Goal: Information Seeking & Learning: Learn about a topic

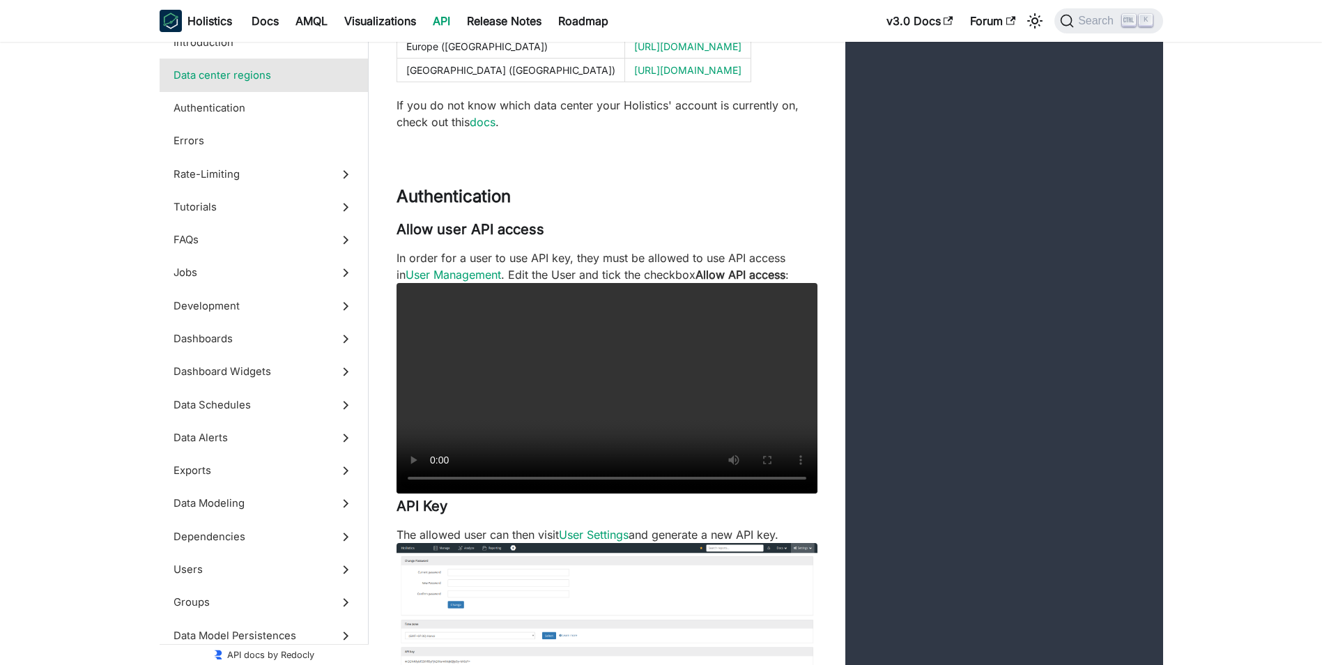
scroll to position [697, 0]
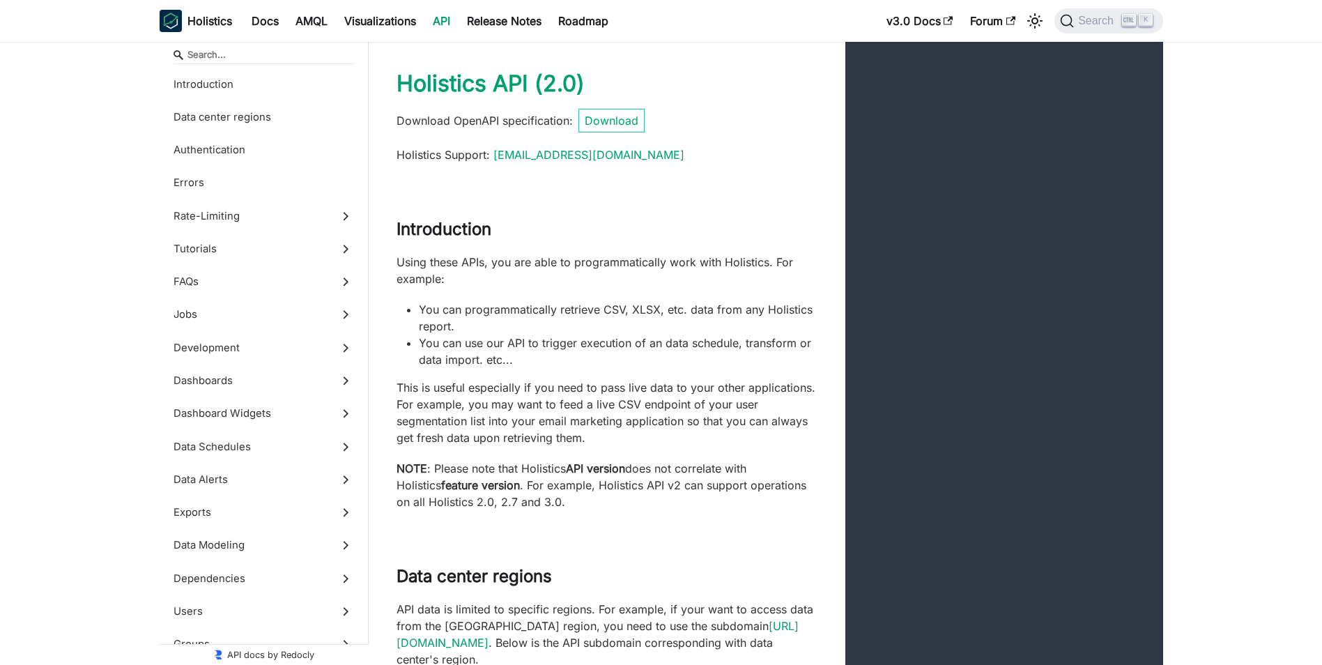
click at [439, 20] on link "API" at bounding box center [442, 21] width 34 height 22
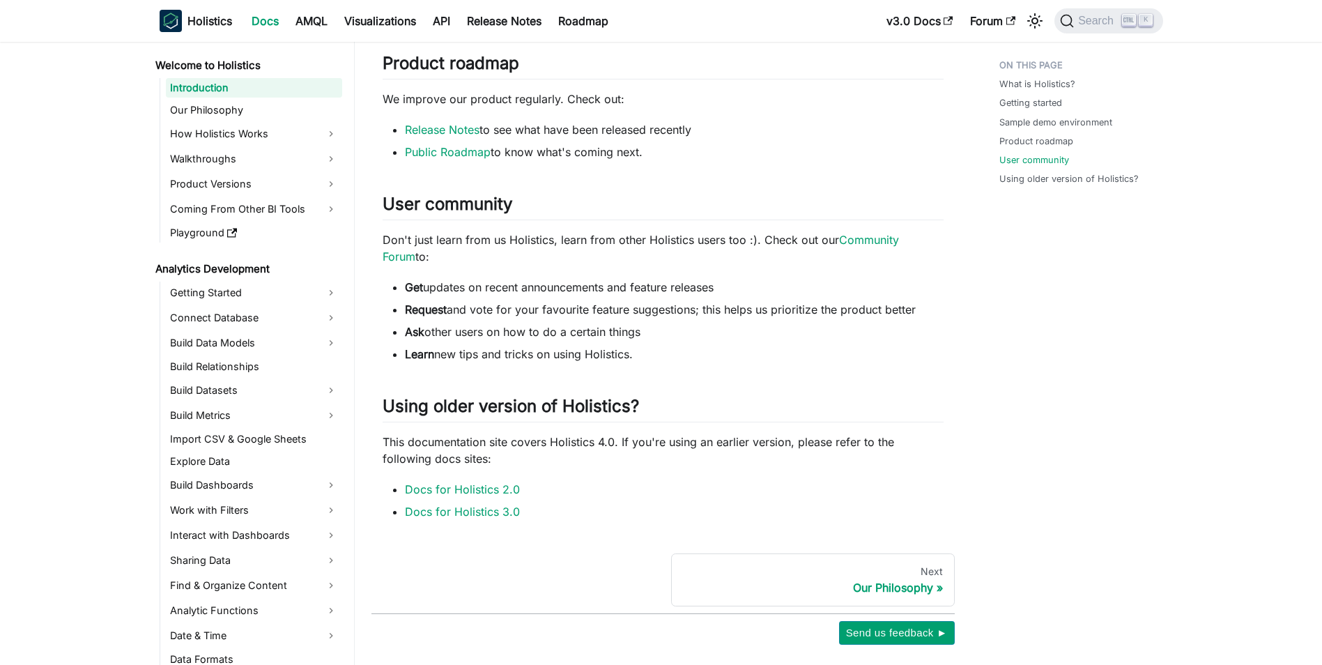
scroll to position [836, 0]
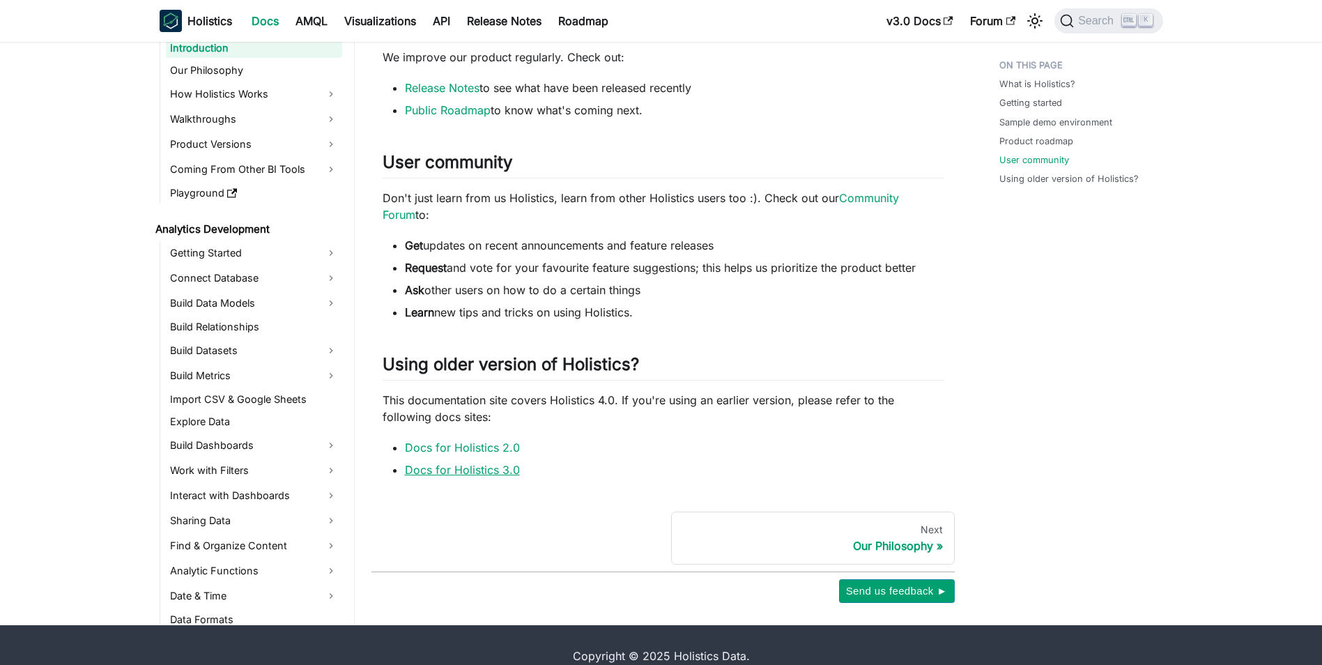
click at [494, 472] on link "Docs for Holistics 3.0" at bounding box center [462, 470] width 115 height 14
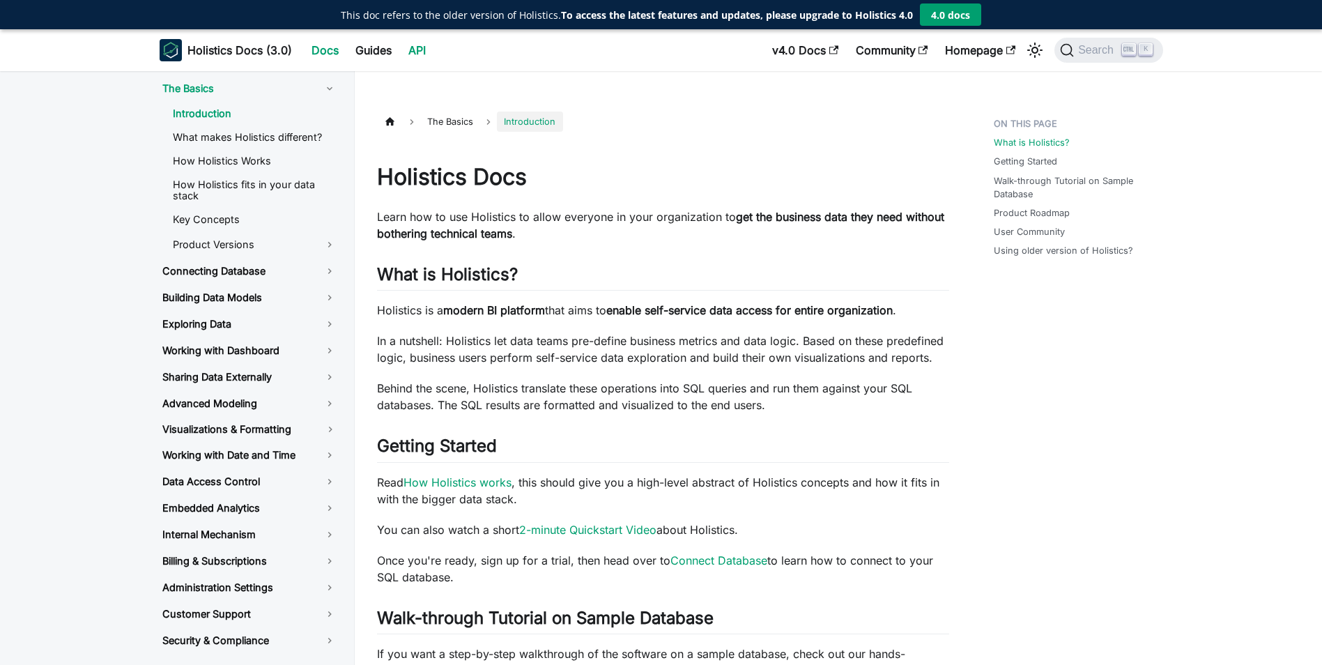
click at [408, 29] on body "This doc refers to the older version of Holistics. To access the latest feature…" at bounding box center [661, 361] width 1322 height 665
click at [417, 47] on link "API" at bounding box center [417, 50] width 34 height 22
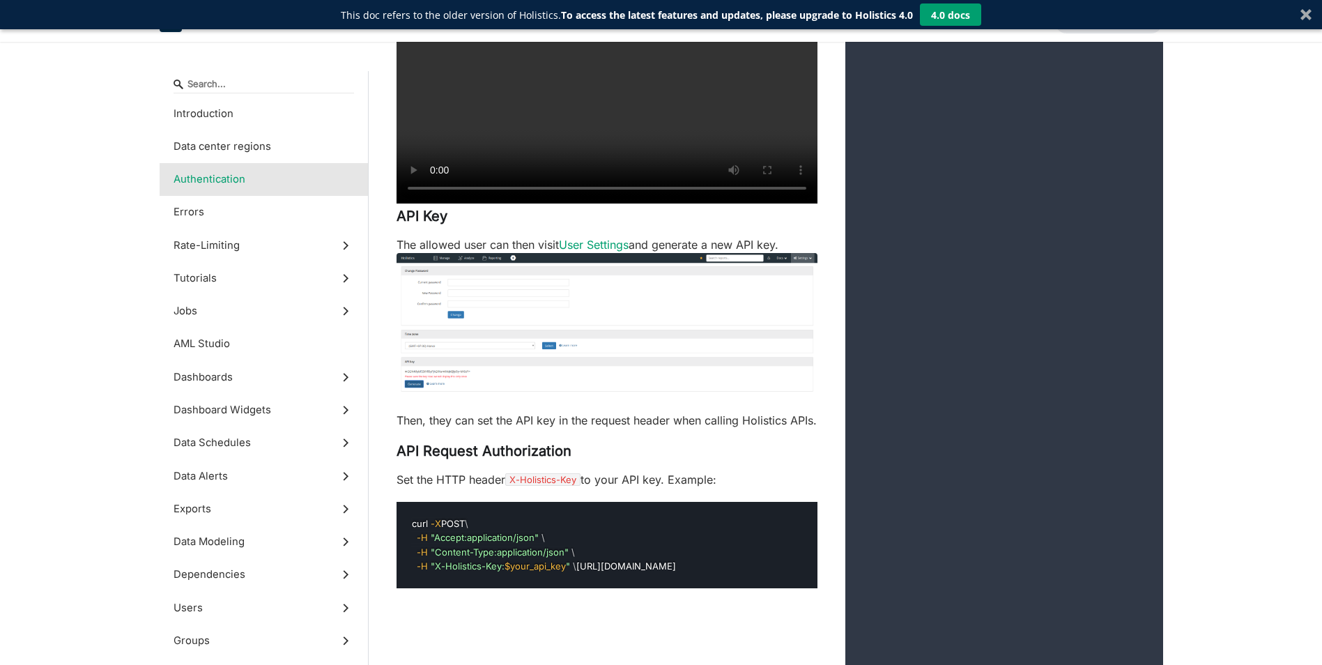
scroll to position [1046, 0]
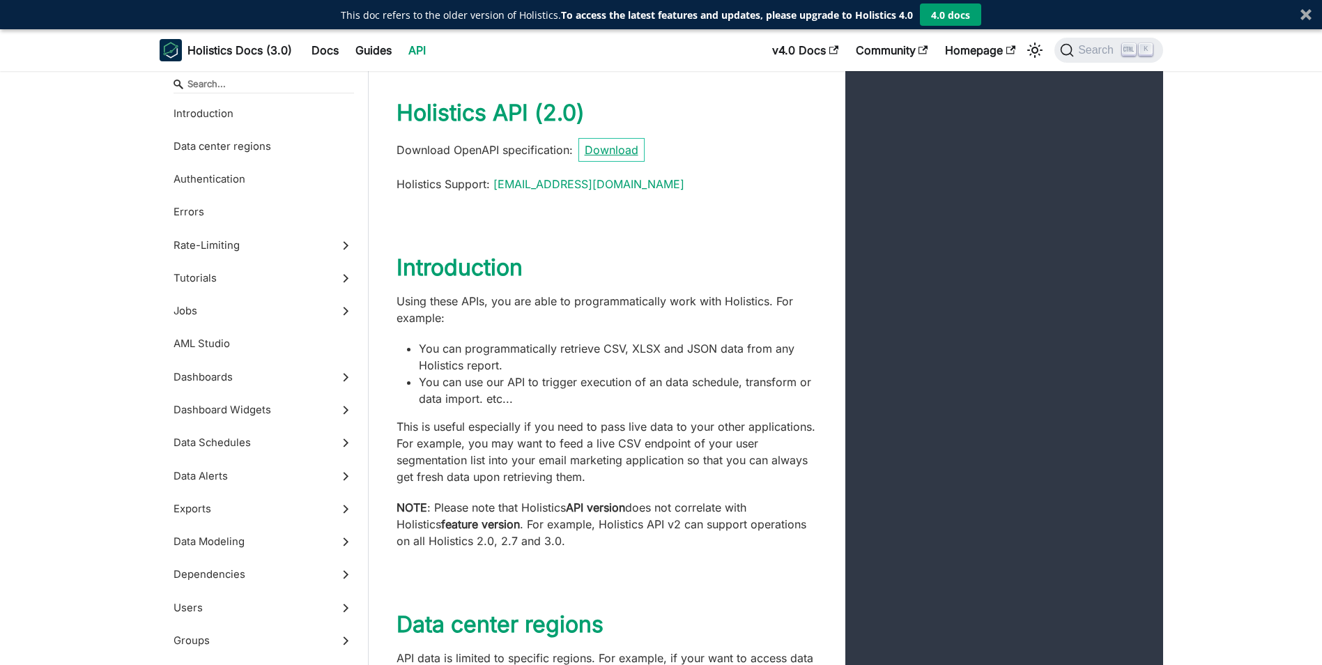
click at [620, 151] on link "Download" at bounding box center [612, 150] width 66 height 24
